Goal: Entertainment & Leisure: Consume media (video, audio)

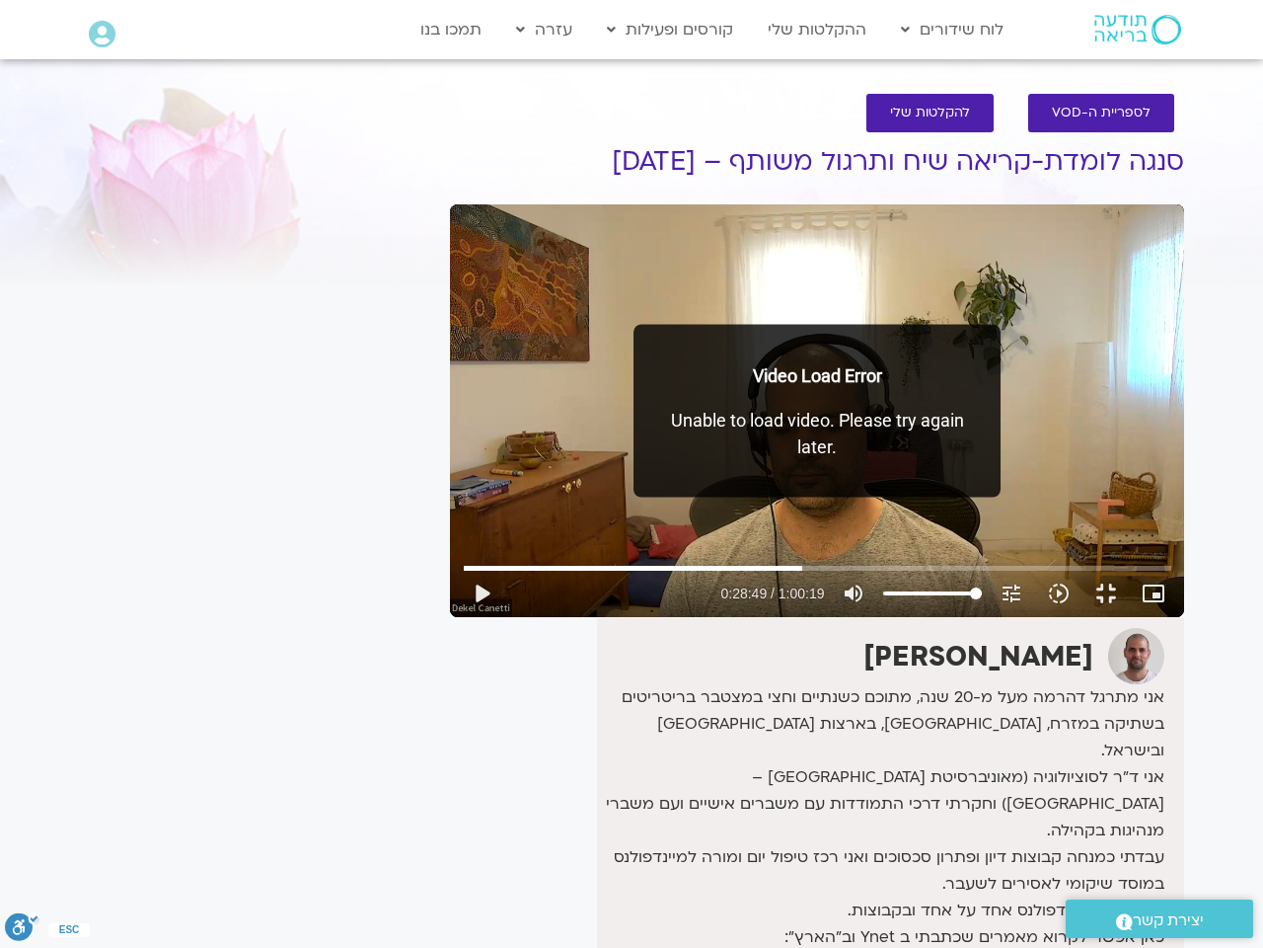
click at [549, 557] on div "Skip Ad 47:04 play_arrow 0:28:49 / 1:00:19 volume_up Mute tune Resolution Auto …" at bounding box center [817, 410] width 734 height 413
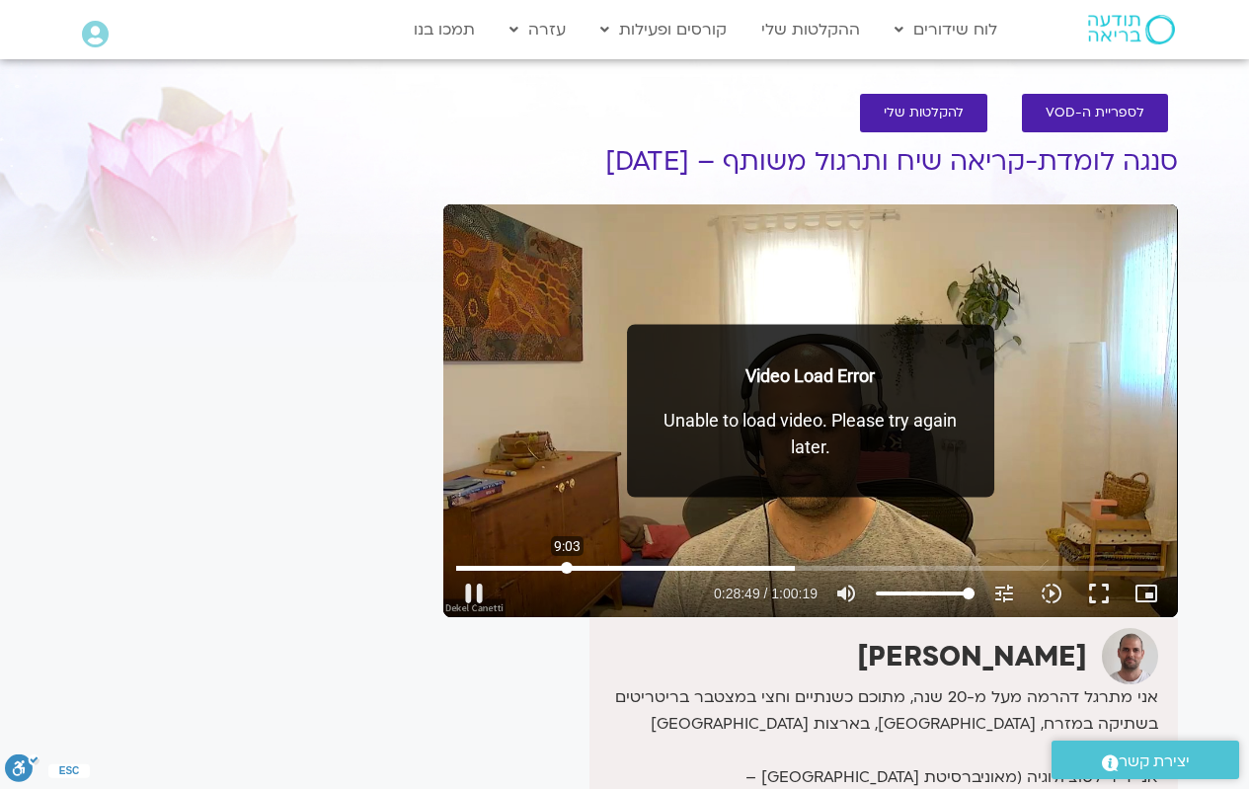
click at [567, 565] on input "Seek" at bounding box center [810, 568] width 708 height 12
type input "545.532955"
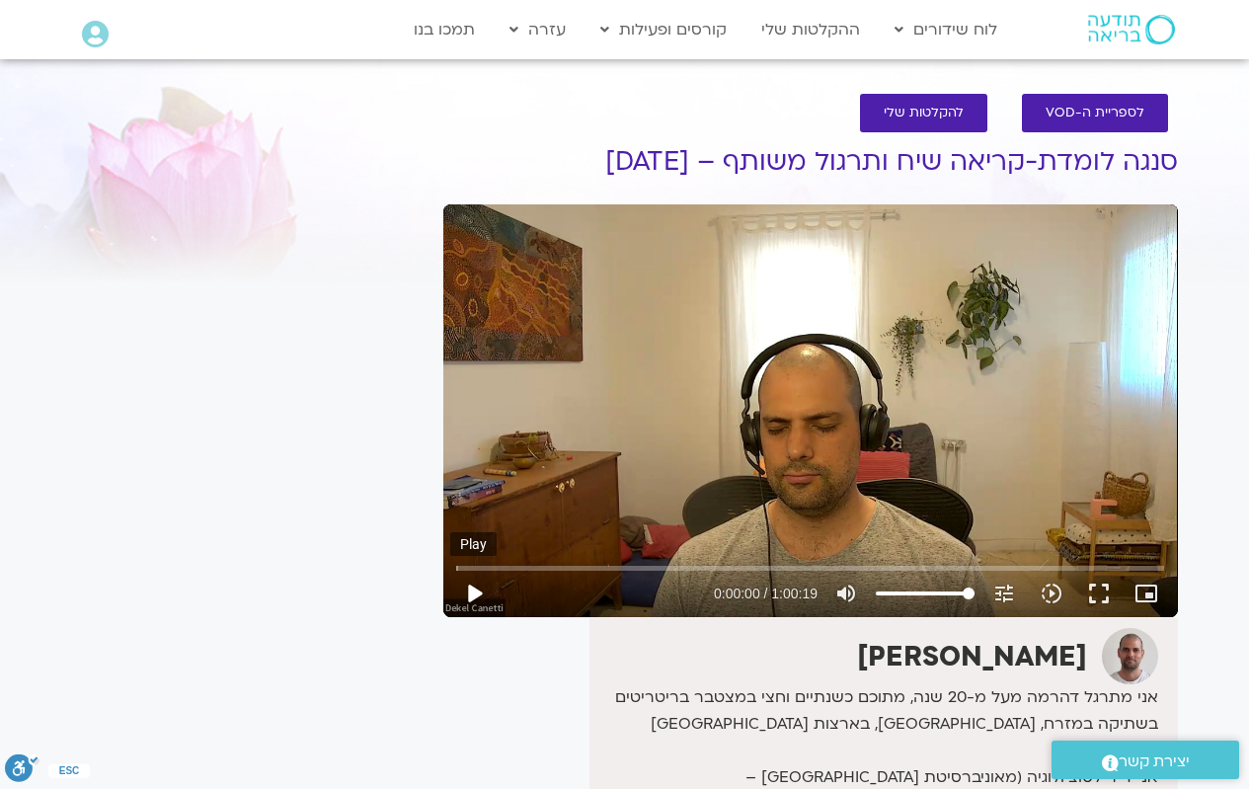
click at [480, 600] on button "play_arrow" at bounding box center [473, 593] width 47 height 47
click at [656, 418] on div "Skip Ad 2:02 pause 0:00:16 / 1:00:19 volume_up Mute tune Resolution Auto 720p s…" at bounding box center [810, 410] width 734 height 413
click at [477, 591] on button "play_arrow" at bounding box center [473, 593] width 47 height 47
click at [1104, 591] on button "fullscreen" at bounding box center [1098, 593] width 47 height 47
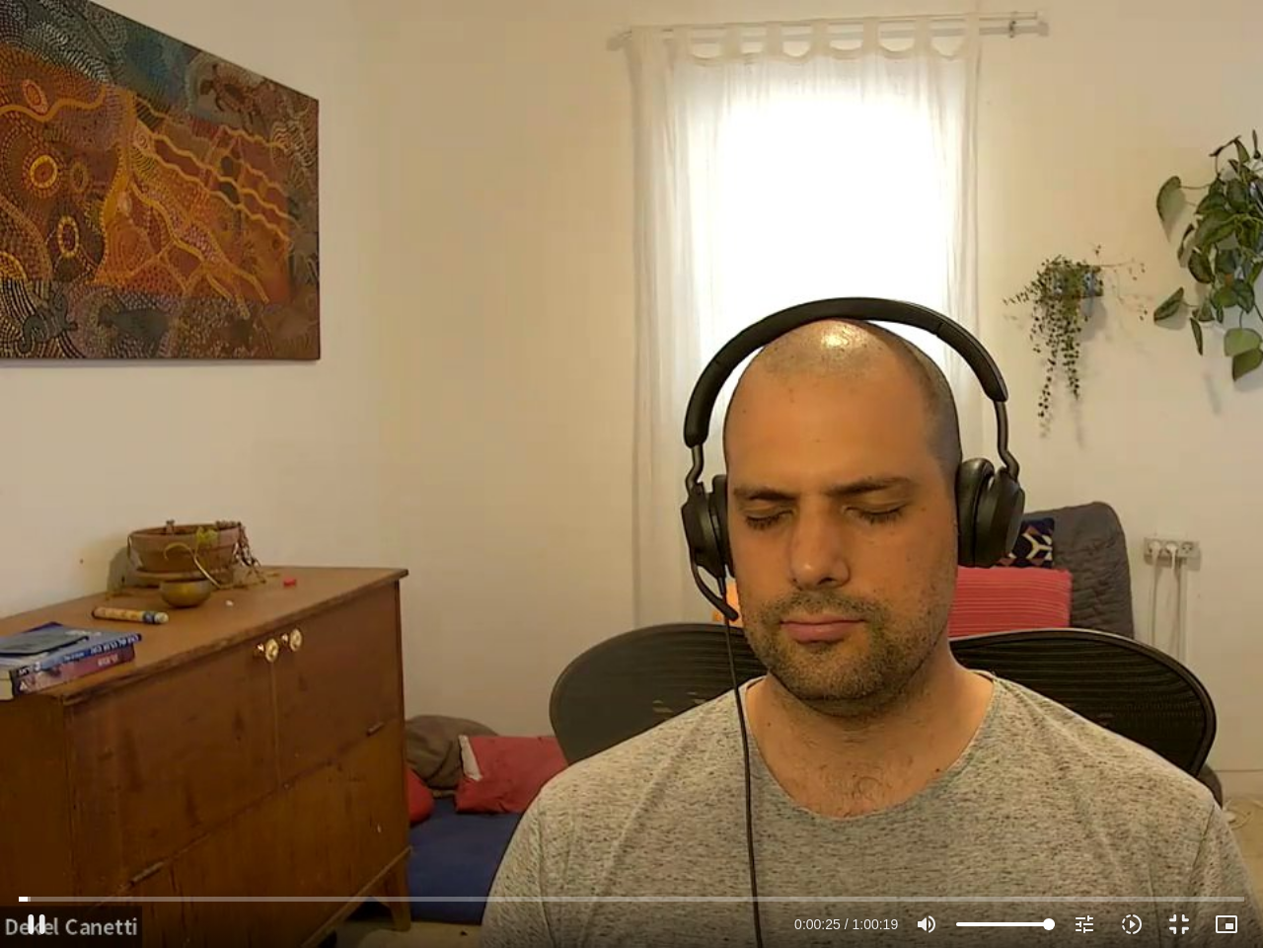
type input "25.450943"
